Goal: Information Seeking & Learning: Learn about a topic

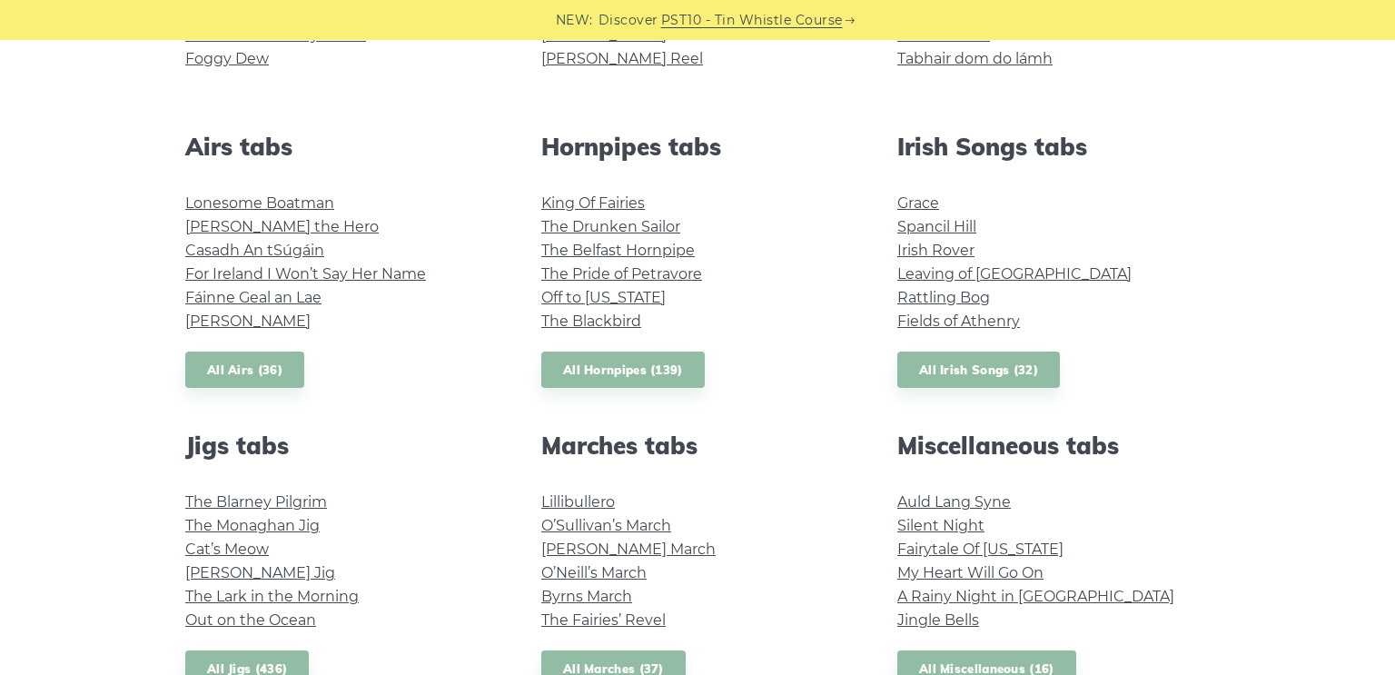
scroll to position [658, 0]
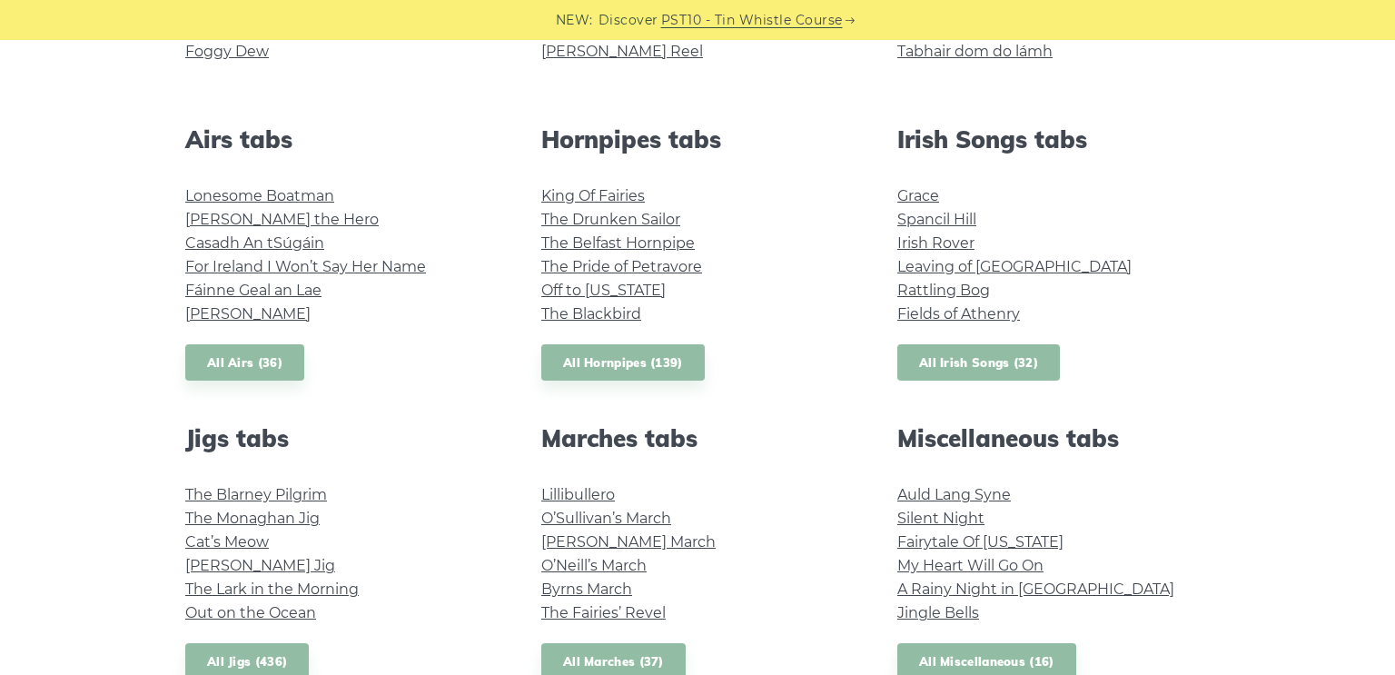
click at [973, 362] on link "All Irish Songs (32)" at bounding box center [979, 362] width 163 height 37
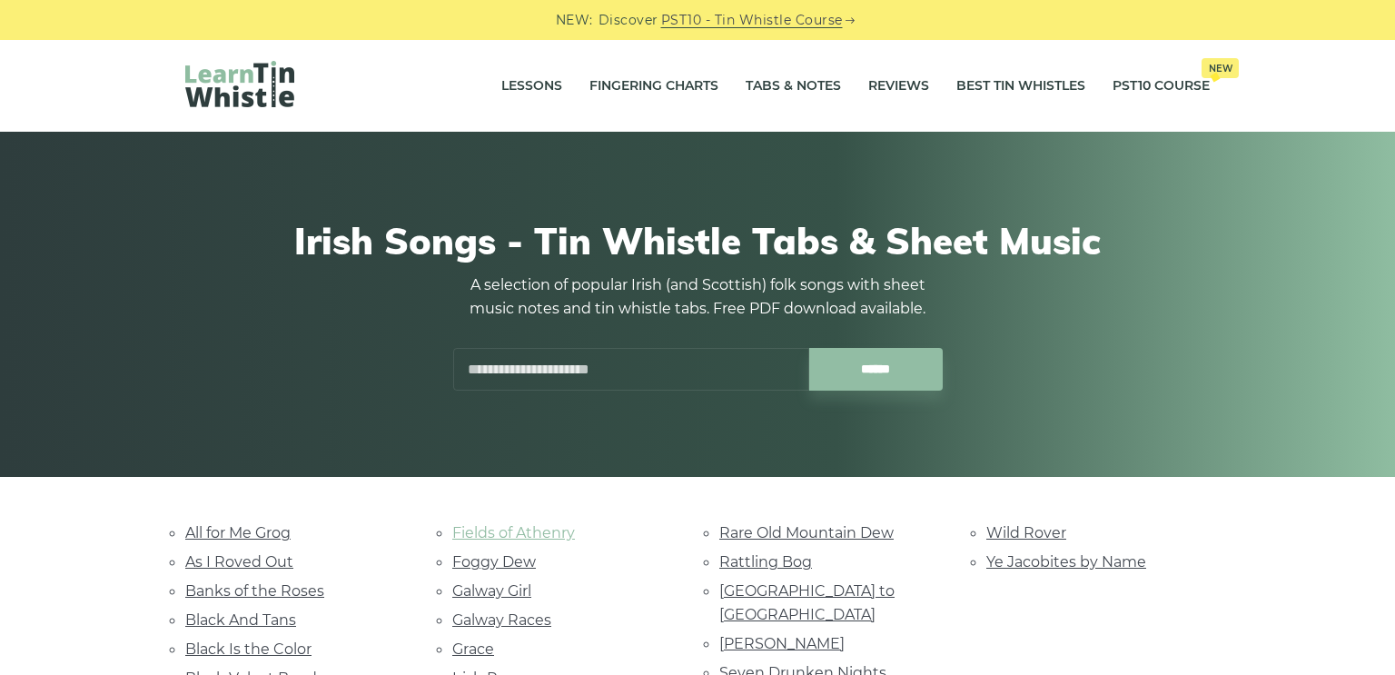
click at [539, 531] on link "Fields of Athenry" at bounding box center [513, 532] width 123 height 17
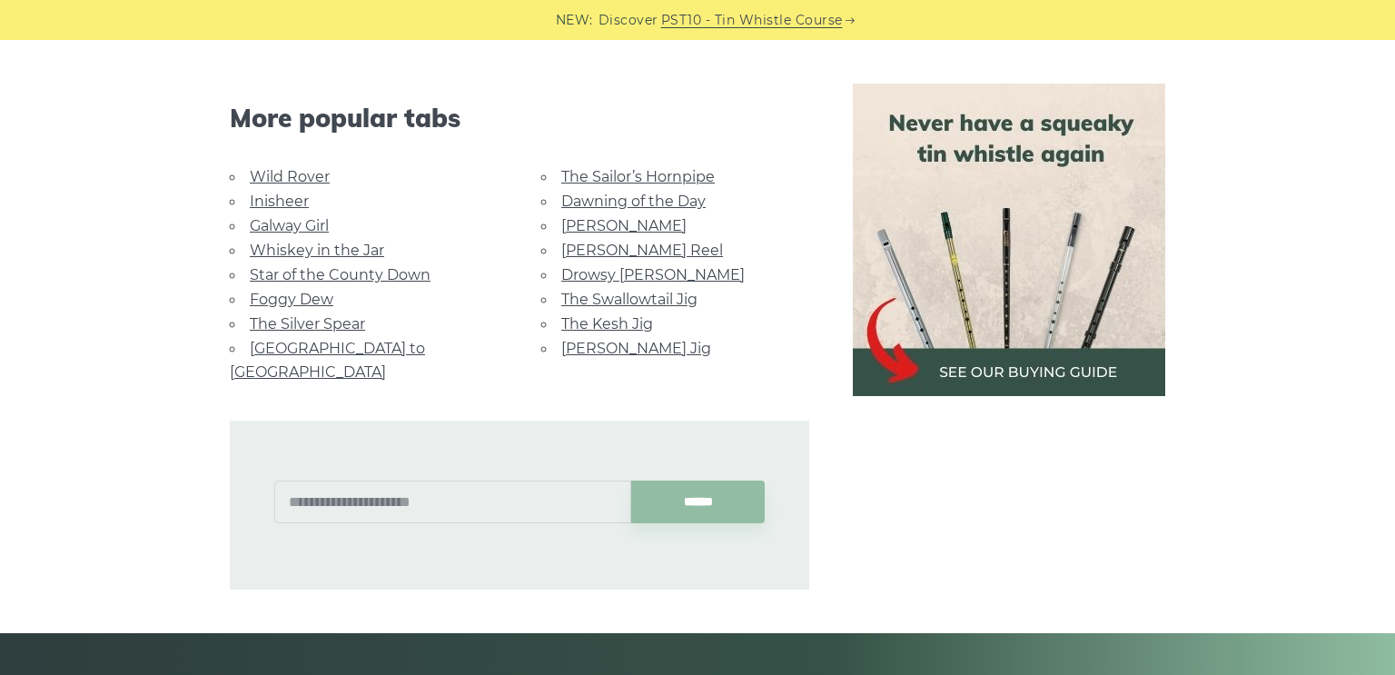
scroll to position [1457, 0]
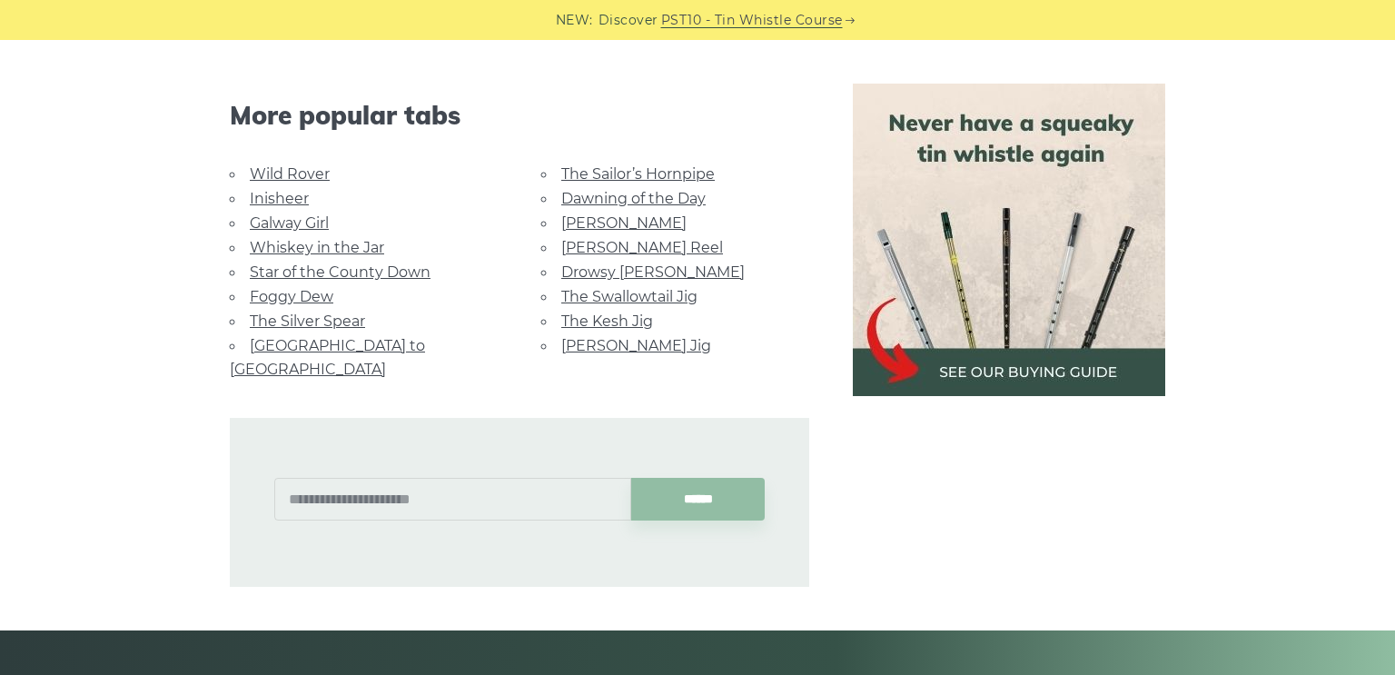
click at [303, 292] on link "Foggy Dew" at bounding box center [292, 296] width 84 height 17
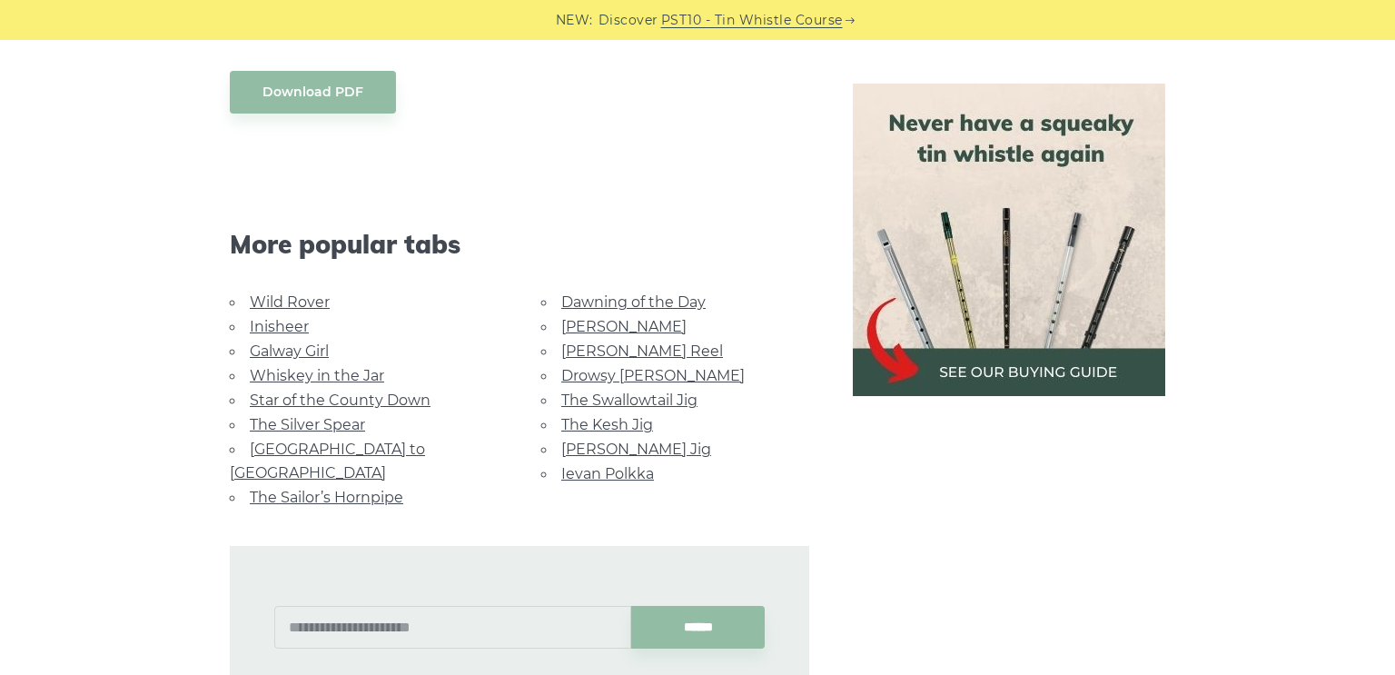
scroll to position [1044, 0]
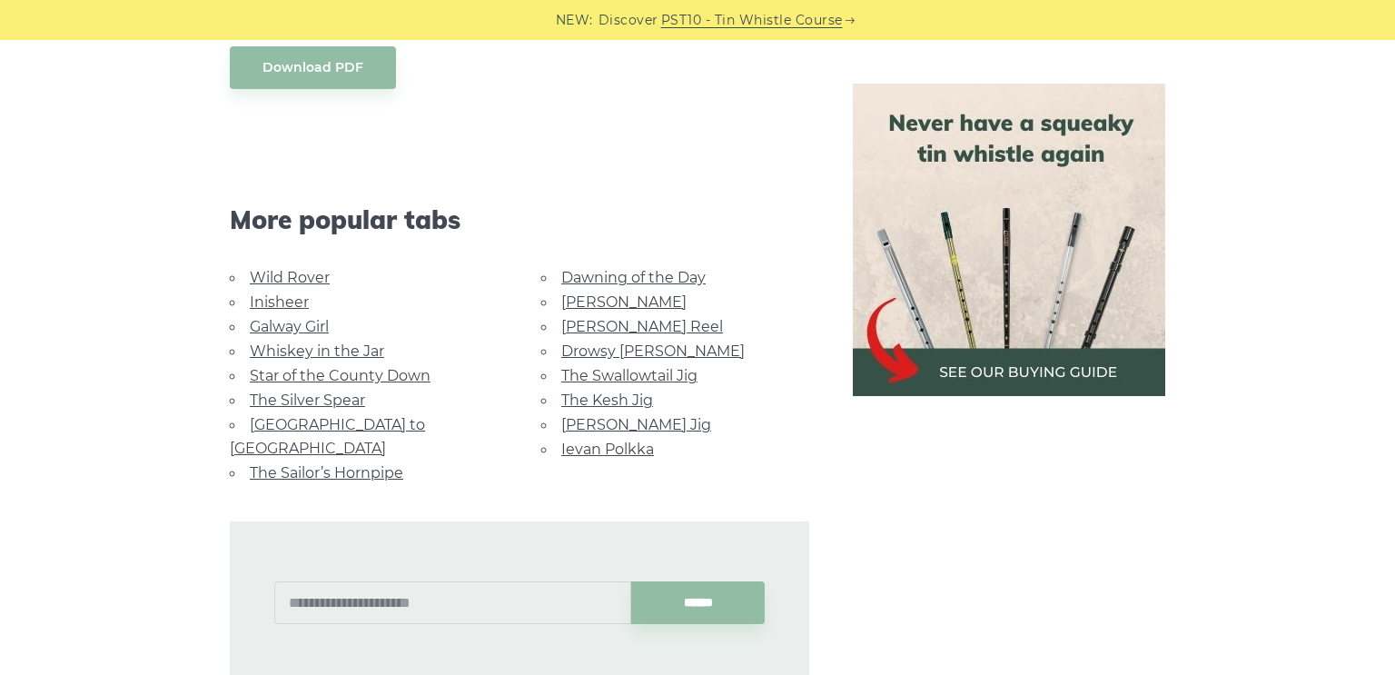
click at [283, 304] on link "Inisheer" at bounding box center [279, 301] width 59 height 17
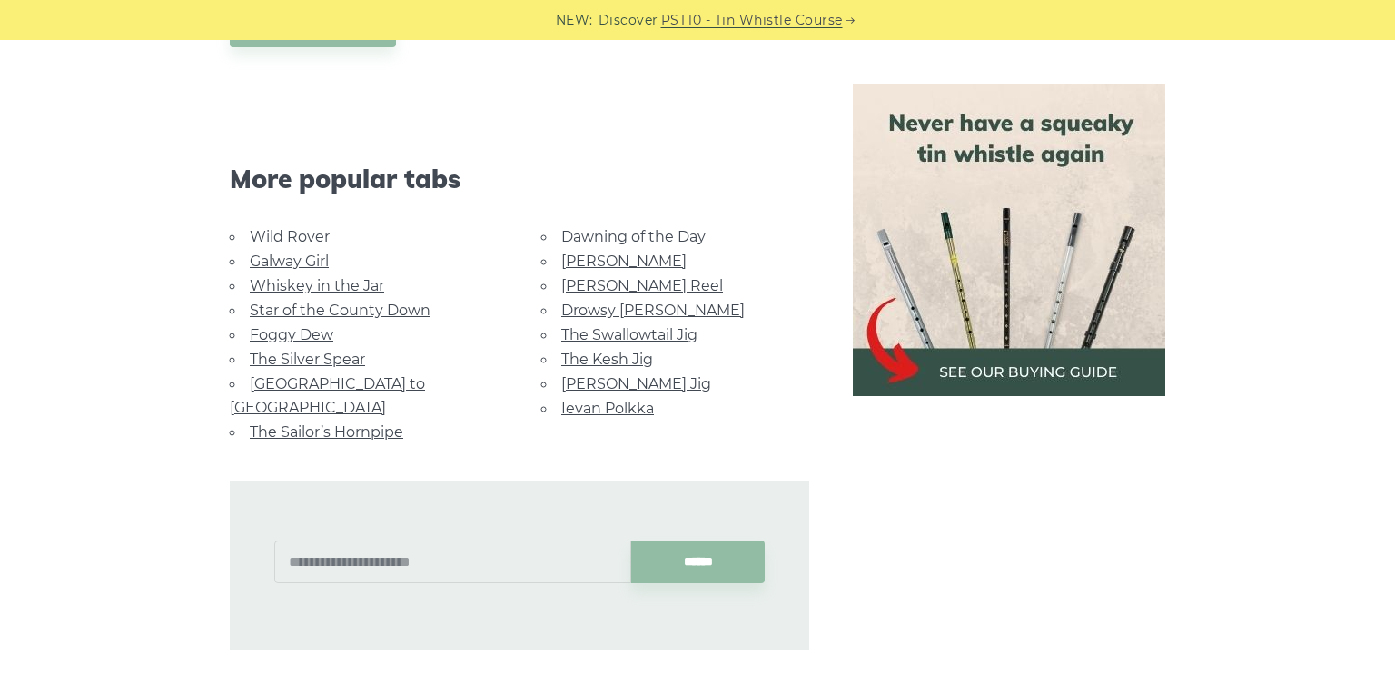
scroll to position [1333, 0]
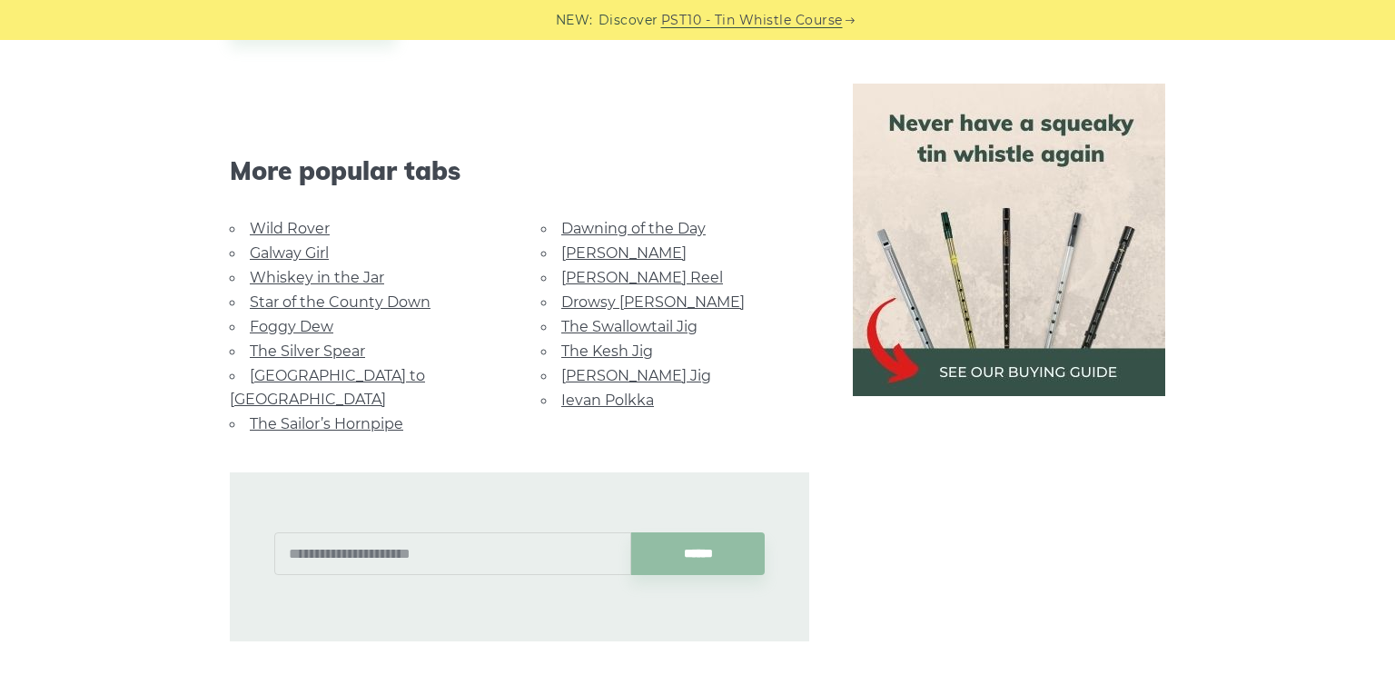
click at [333, 342] on link "The Silver Spear" at bounding box center [307, 350] width 115 height 17
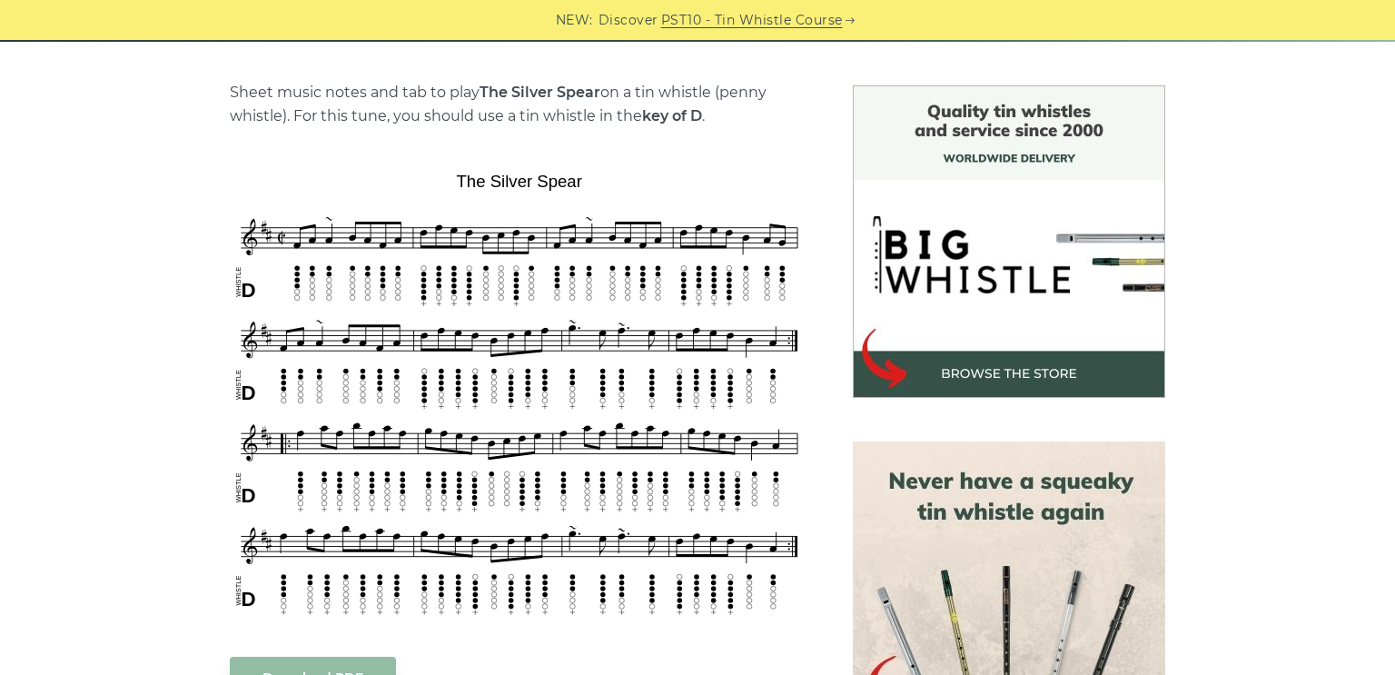
scroll to position [440, 0]
